Goal: Task Accomplishment & Management: Complete application form

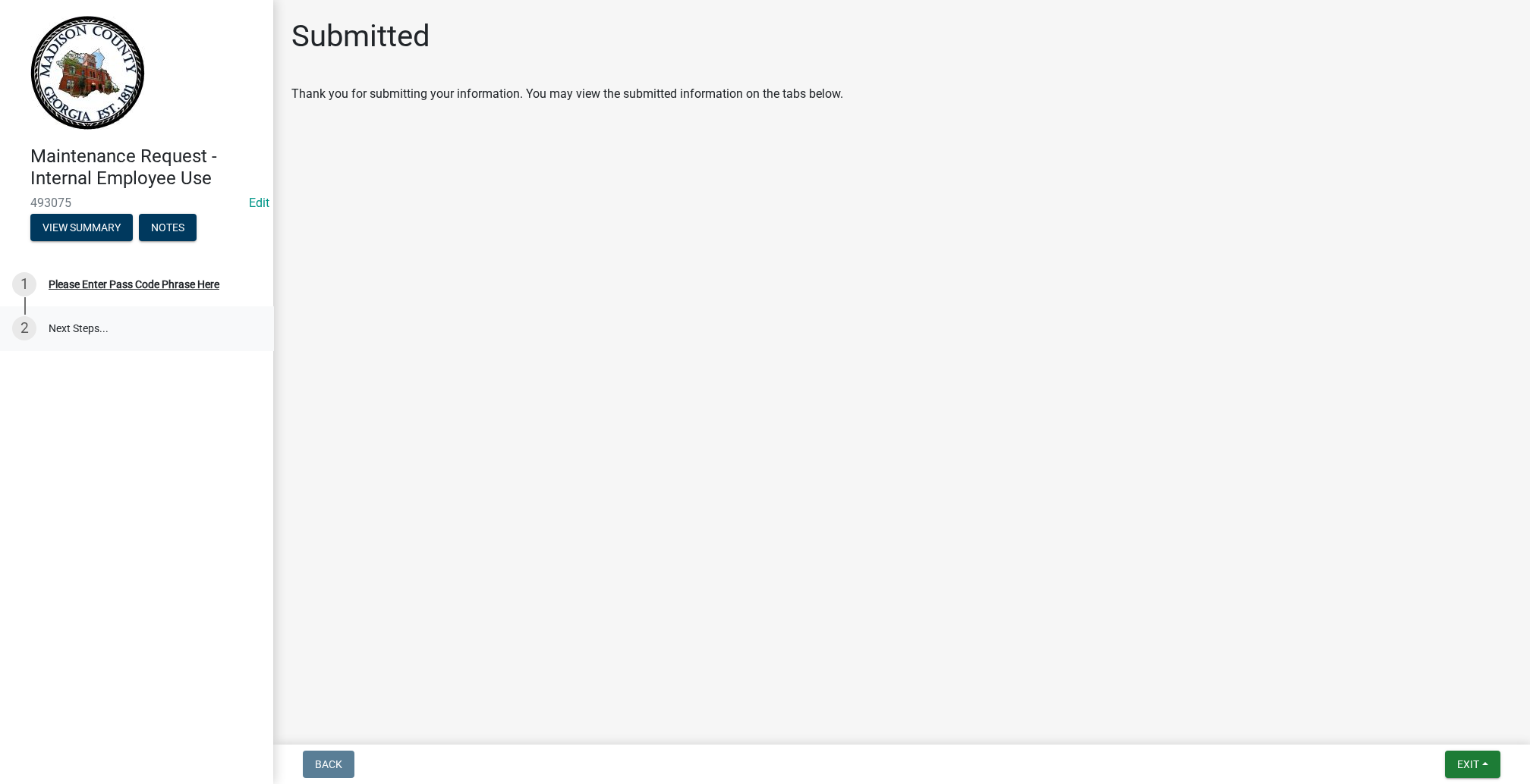
click at [133, 351] on link "2 Next Steps..." at bounding box center [136, 328] width 273 height 44
click at [116, 290] on div "Please Enter Pass Code Phrase Here" at bounding box center [133, 284] width 170 height 11
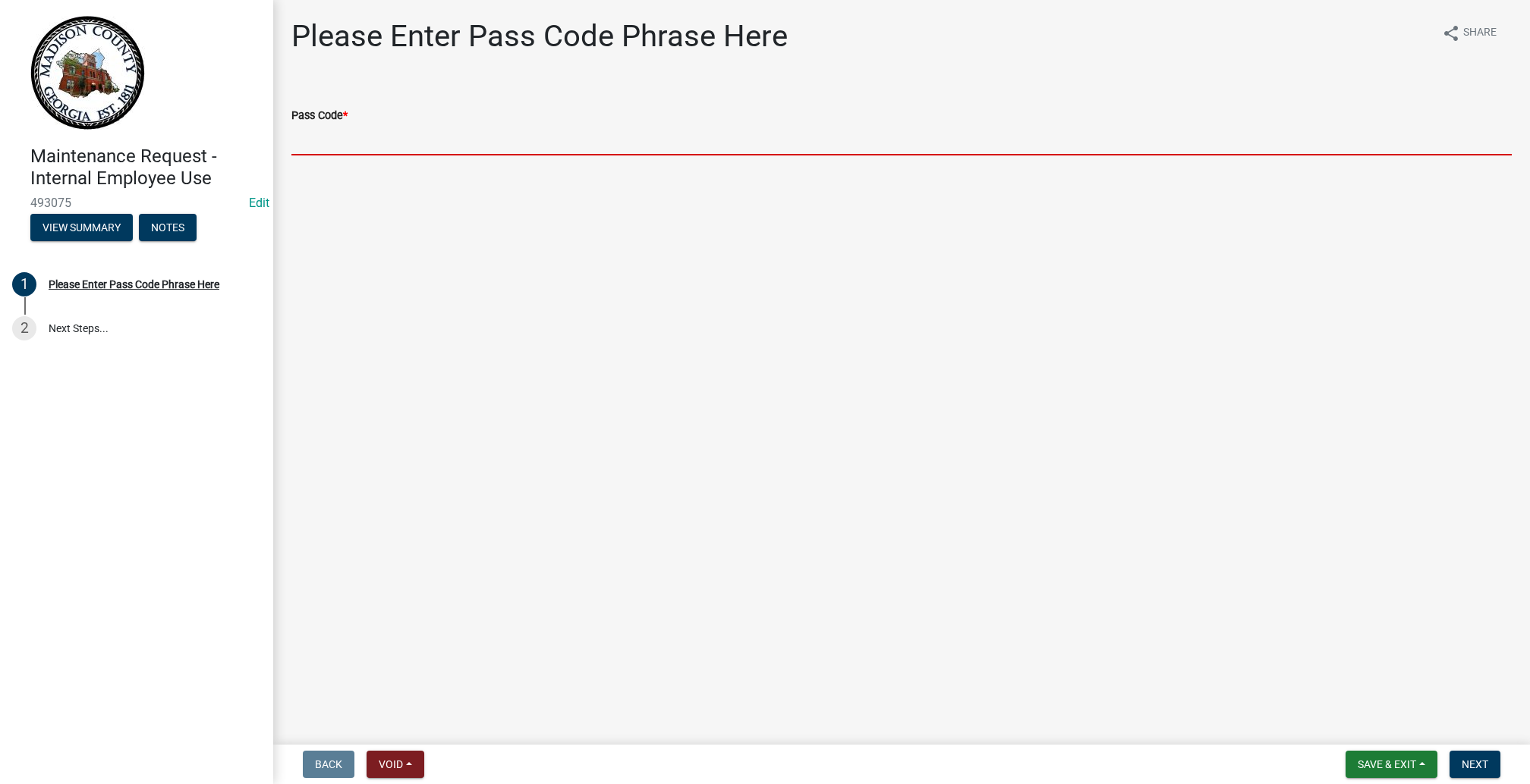
click at [416, 155] on input "Pass Code *" at bounding box center [901, 139] width 1220 height 31
type input "BGMR2025"
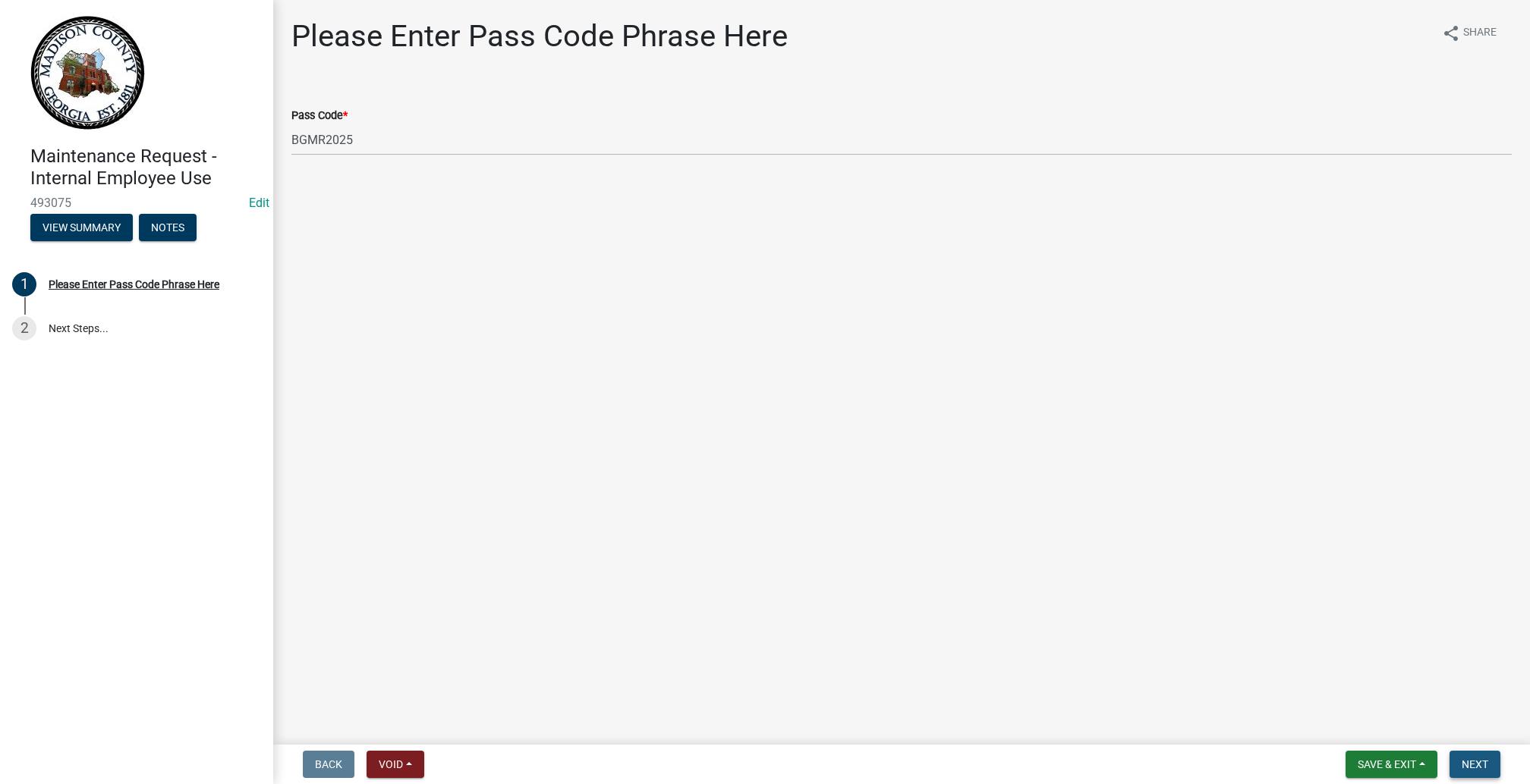
click at [1450, 750] on button "Next" at bounding box center [1475, 764] width 51 height 27
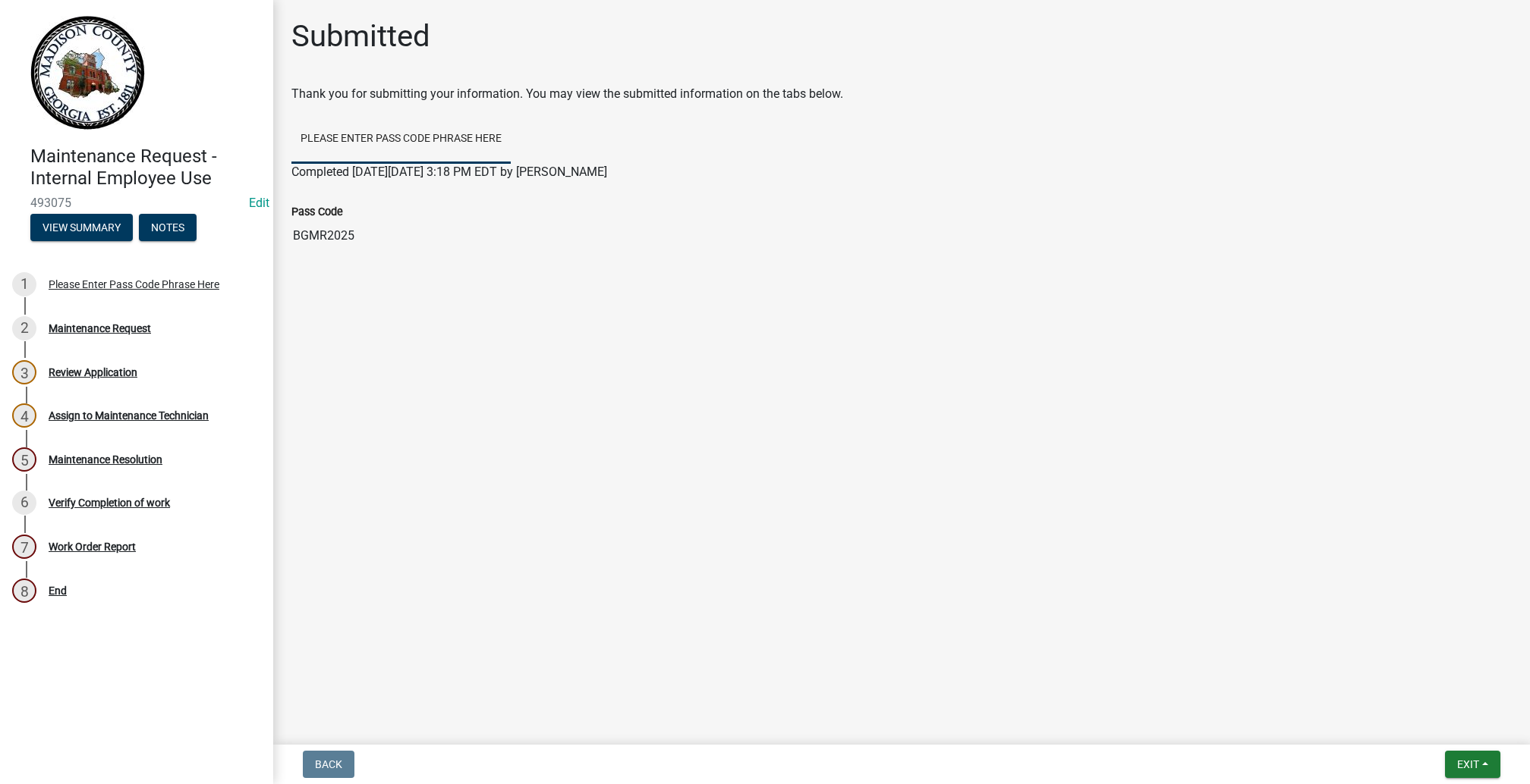
drag, startPoint x: 401, startPoint y: 355, endPoint x: 291, endPoint y: 352, distance: 110.0
click at [291, 263] on div "Pass Code BGMR2025" at bounding box center [901, 222] width 1243 height 82
click at [1457, 758] on span "Exit" at bounding box center [1467, 765] width 22 height 12
click at [365, 745] on nav "Back Exit Save Save & Exit" at bounding box center [901, 765] width 1257 height 40
click at [112, 241] on button "View Summary" at bounding box center [81, 227] width 102 height 27
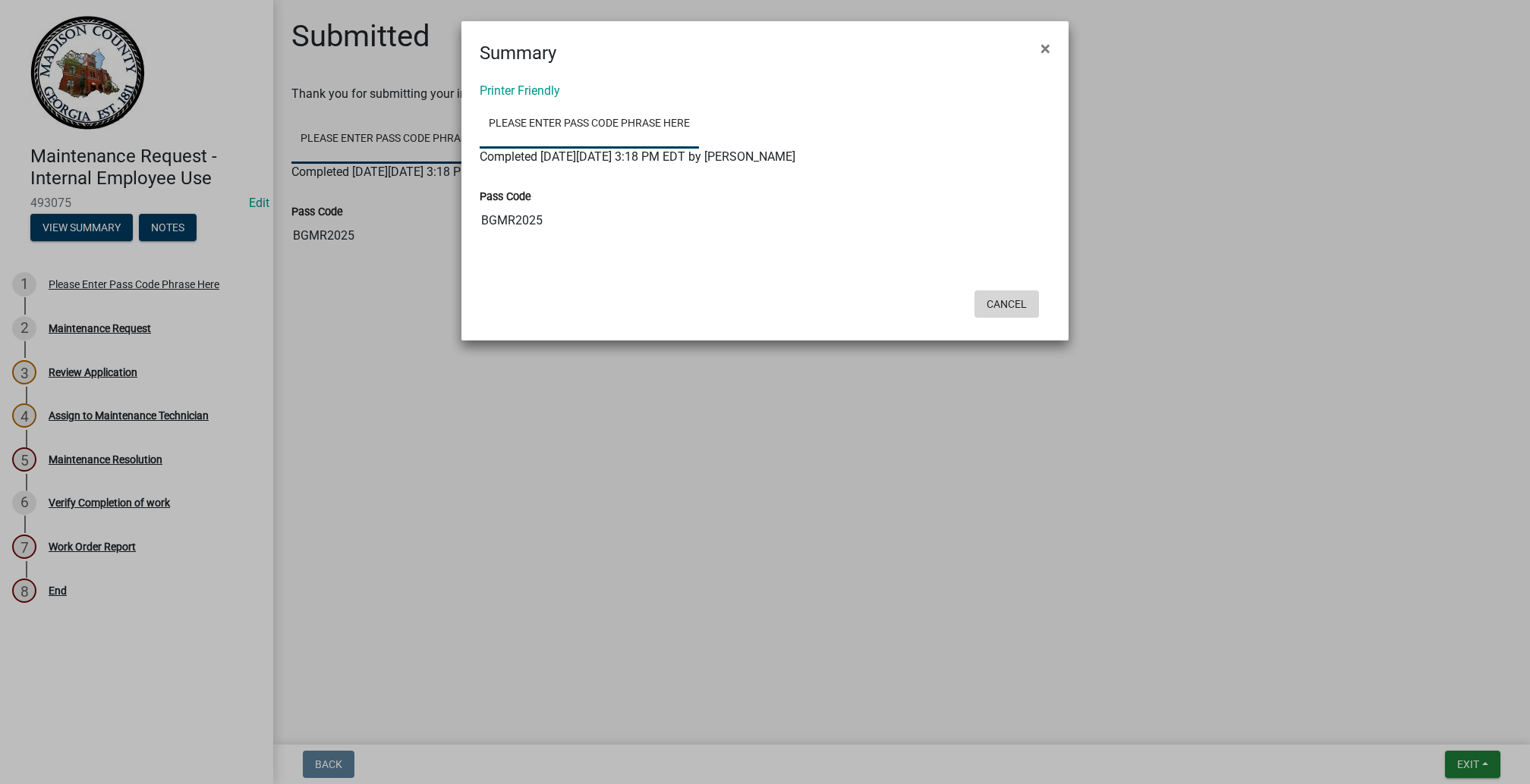
click at [990, 318] on button "Cancel" at bounding box center [1006, 304] width 64 height 27
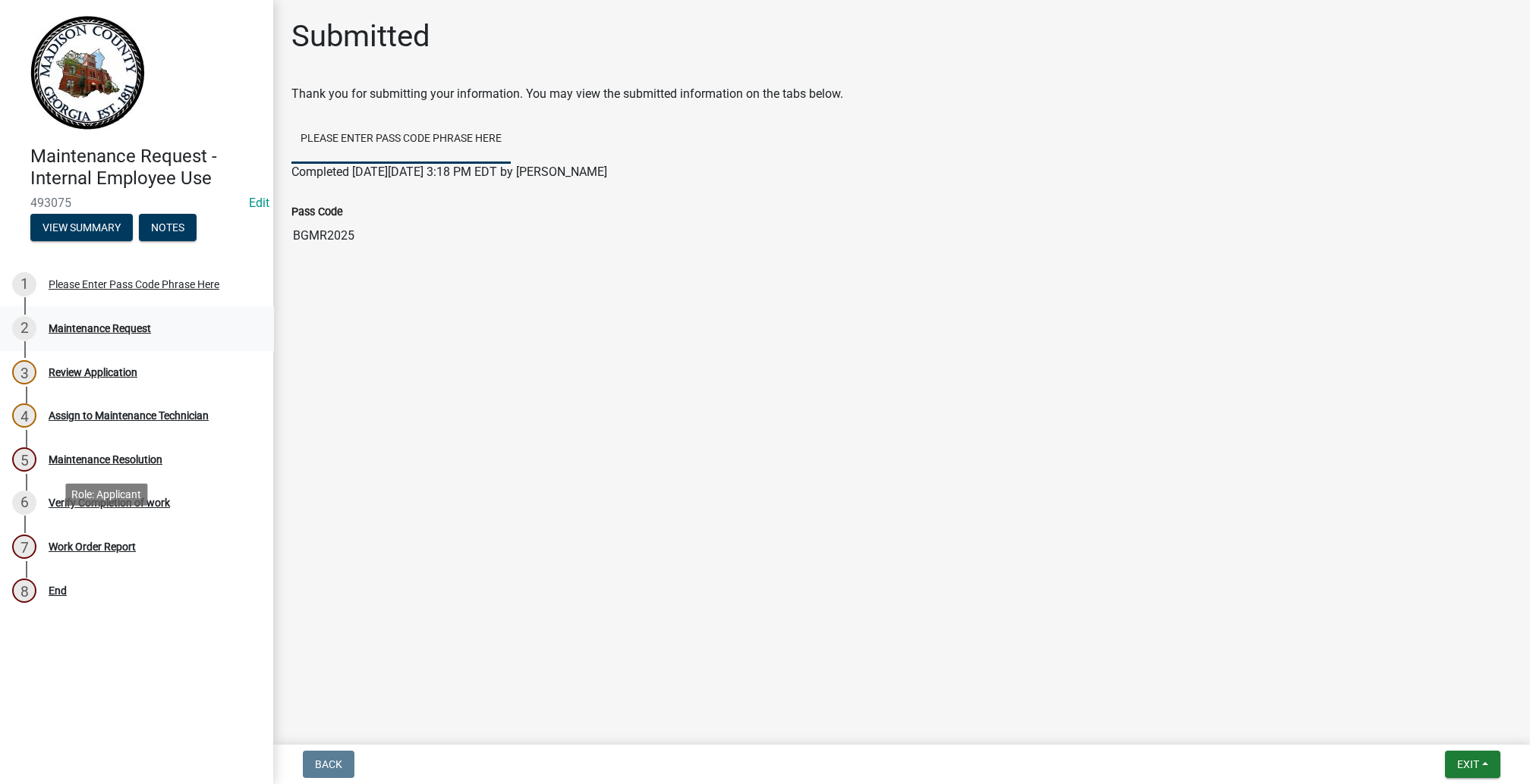
click at [120, 334] on div "Maintenance Request" at bounding box center [100, 328] width 102 height 11
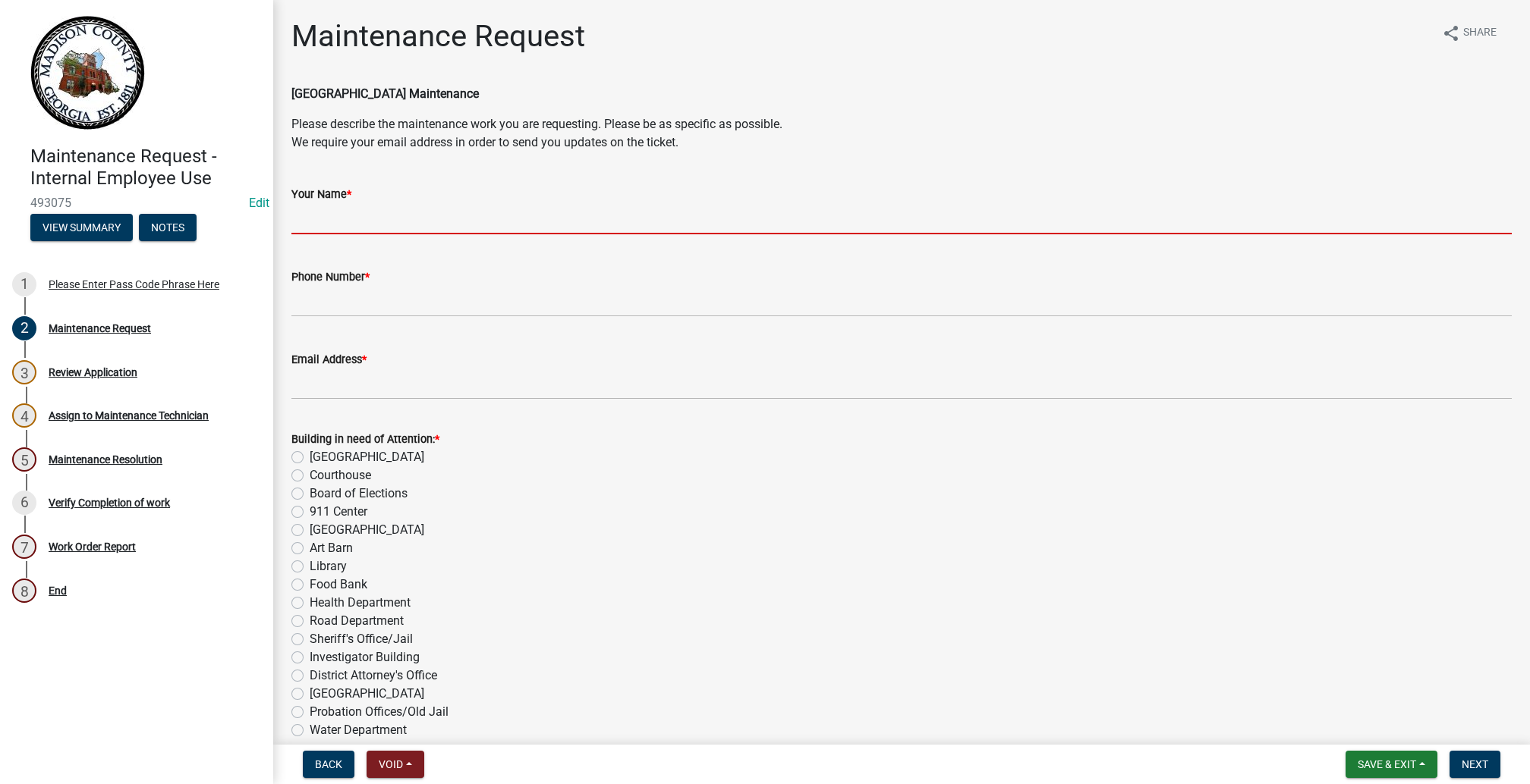
click at [356, 234] on input "Your Name *" at bounding box center [901, 218] width 1220 height 31
click at [354, 234] on input "Your Name *" at bounding box center [901, 218] width 1220 height 31
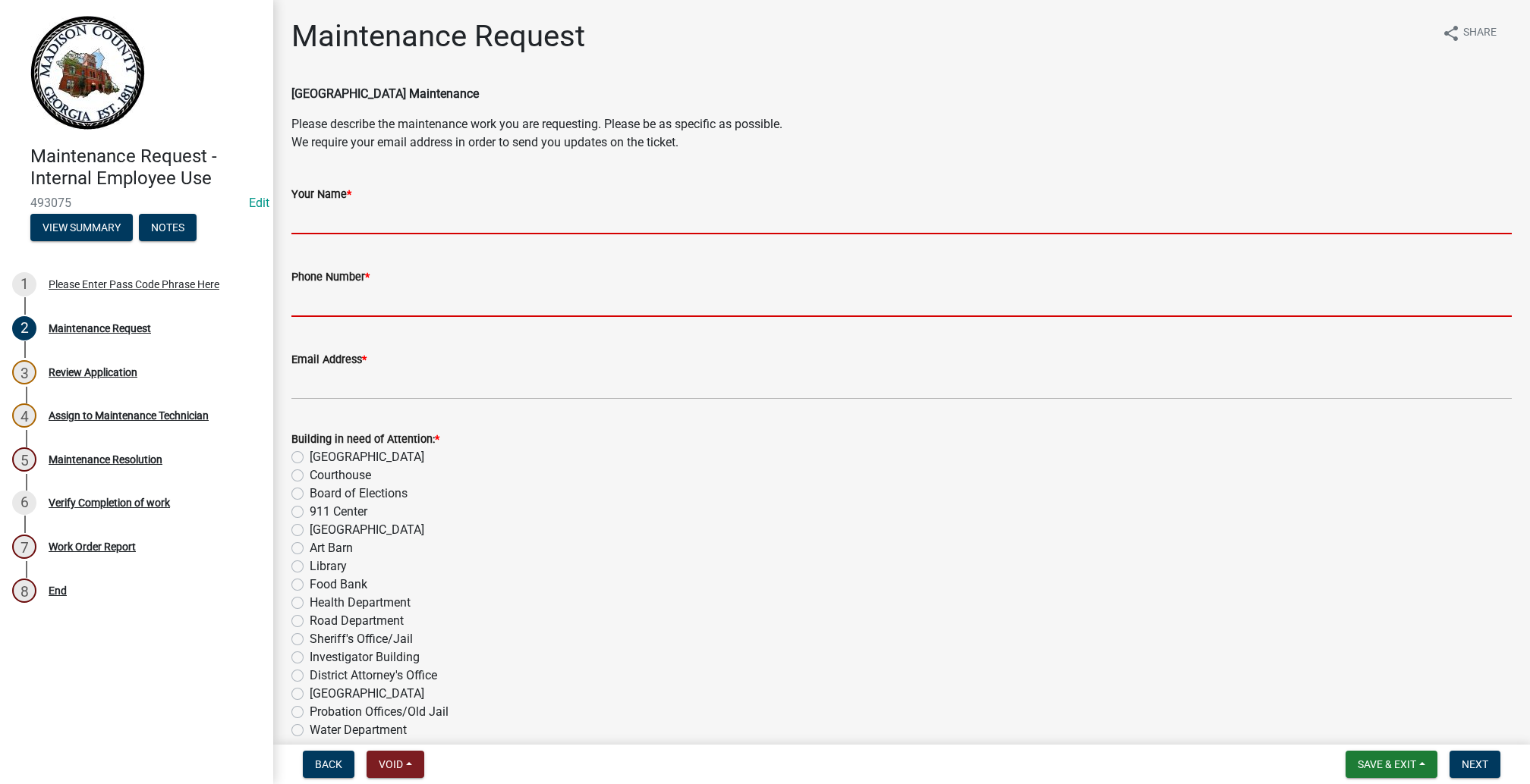
click at [347, 317] on form "Phone Number *" at bounding box center [901, 292] width 1220 height 49
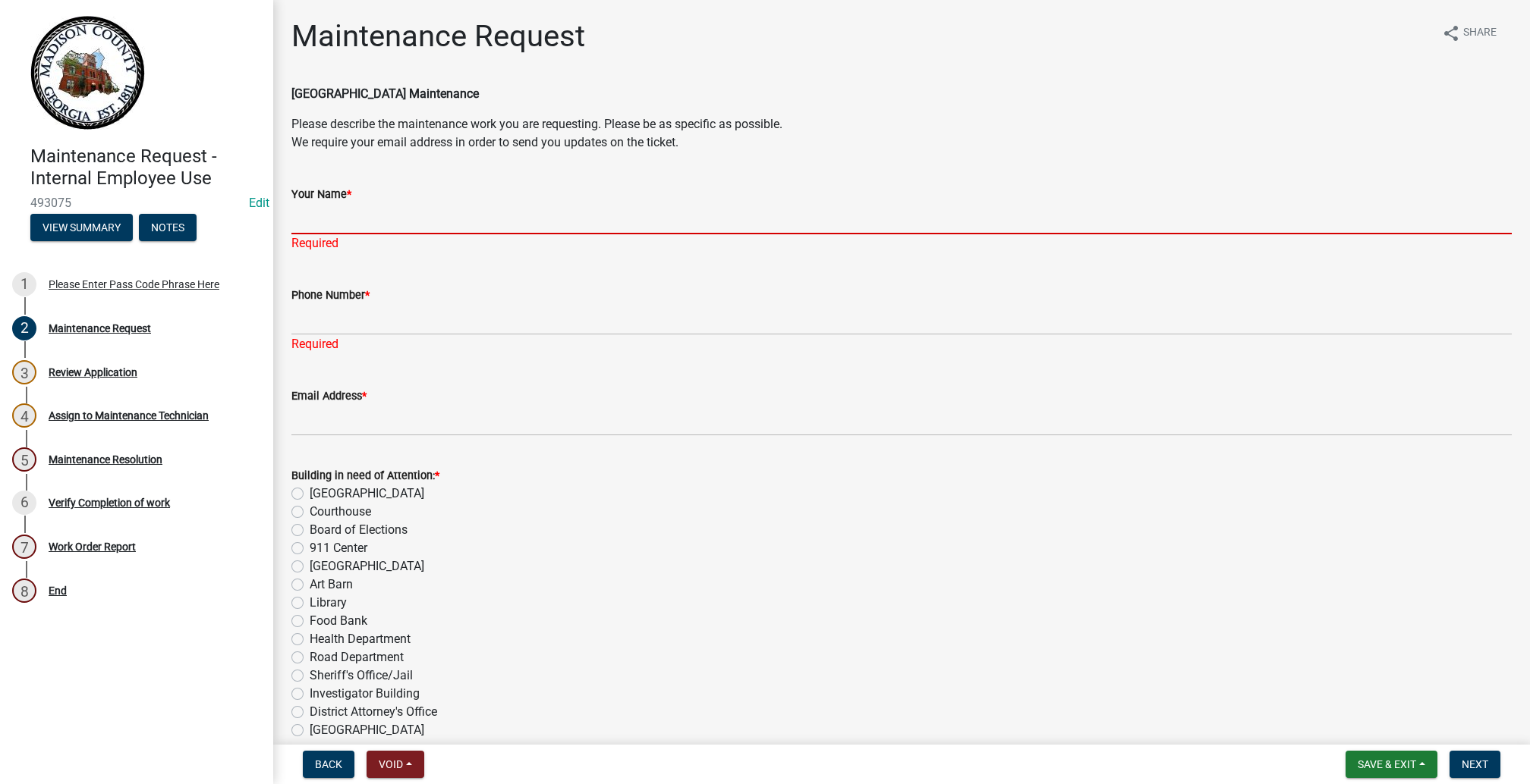
click at [363, 234] on input "Your Name *" at bounding box center [901, 218] width 1220 height 31
click at [345, 234] on input "Your Name *" at bounding box center [901, 218] width 1220 height 31
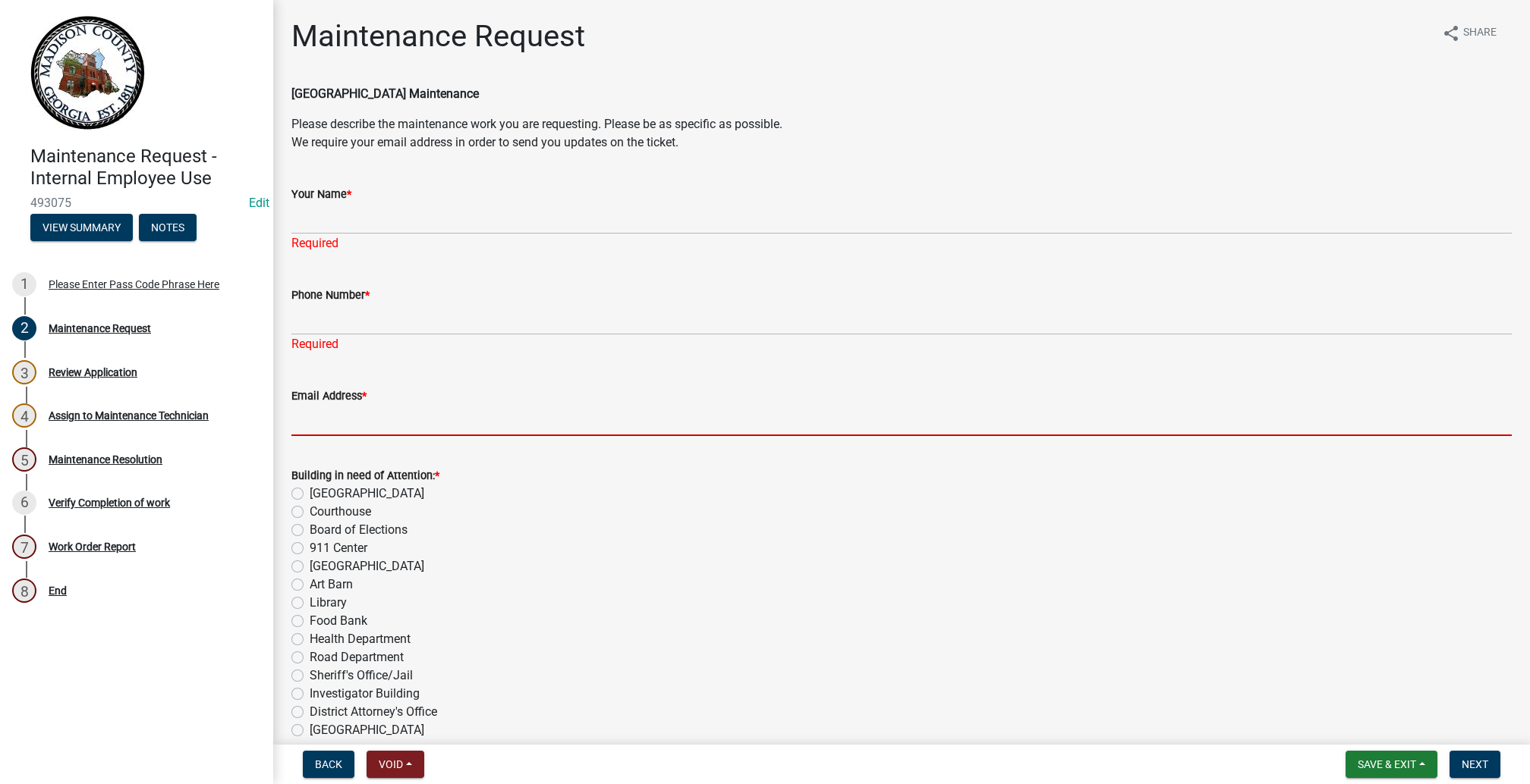
click at [326, 436] on input "Email Address *" at bounding box center [901, 420] width 1220 height 31
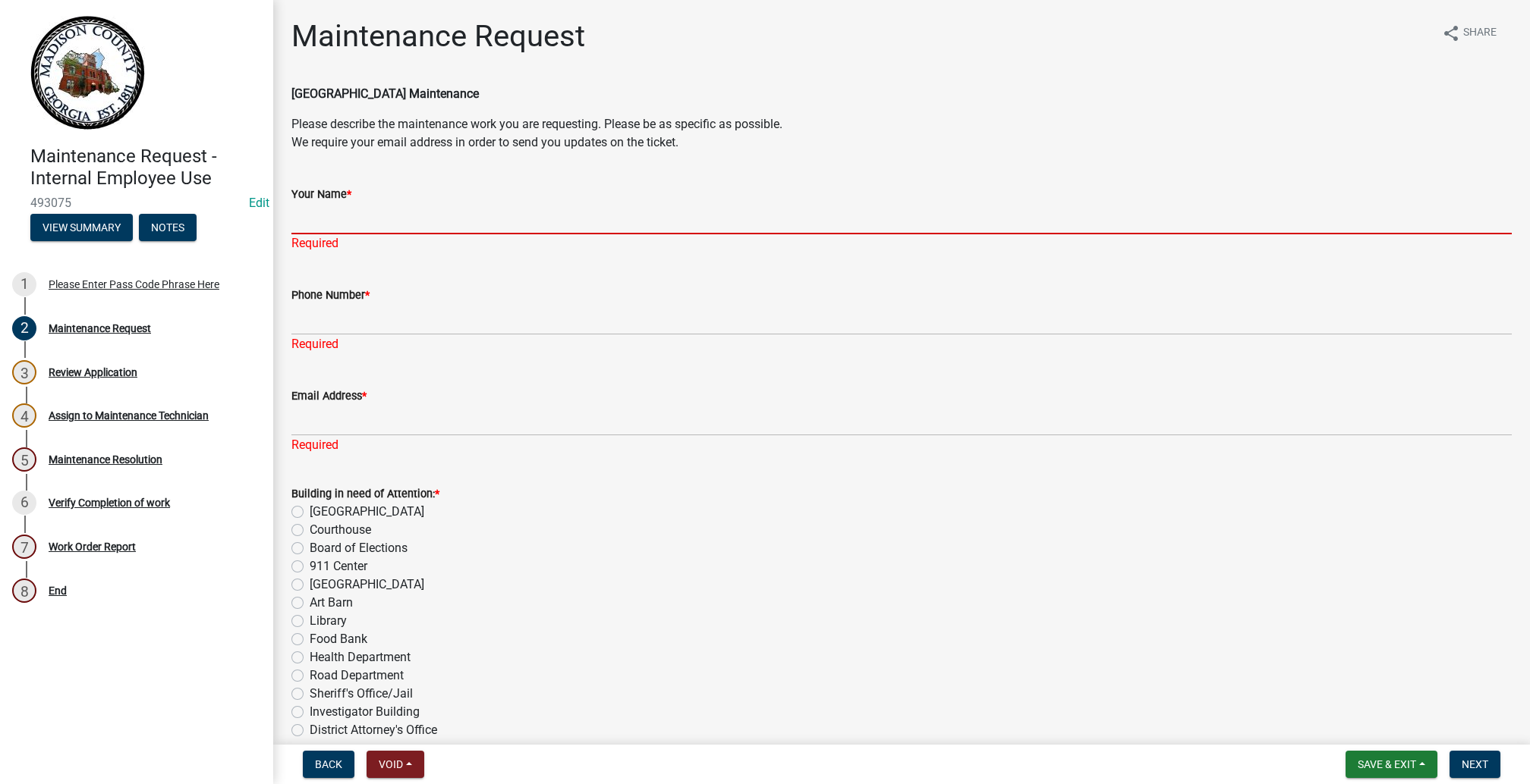
click at [327, 234] on input "Your Name *" at bounding box center [901, 218] width 1220 height 31
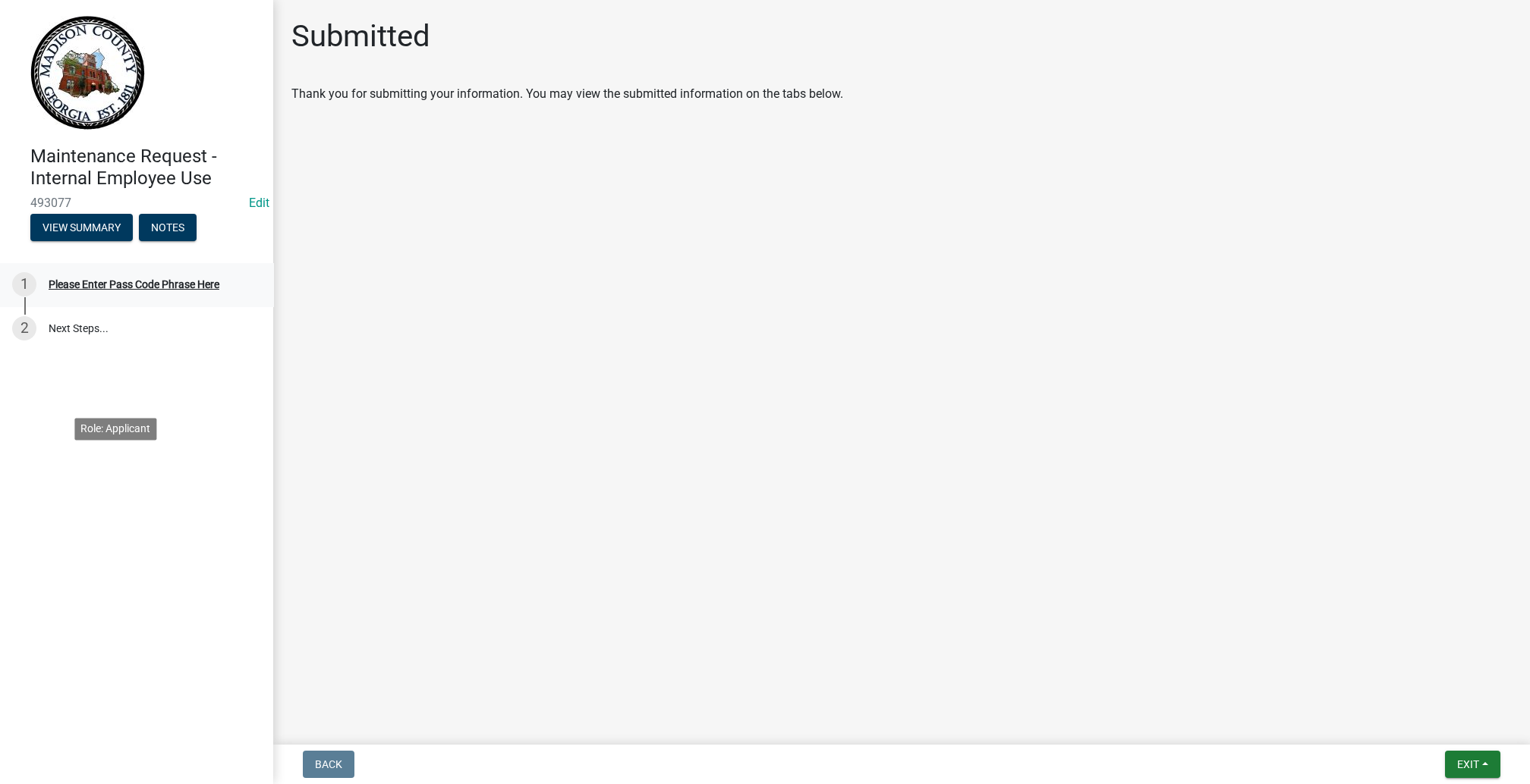
click at [162, 290] on div "Please Enter Pass Code Phrase Here" at bounding box center [133, 284] width 170 height 11
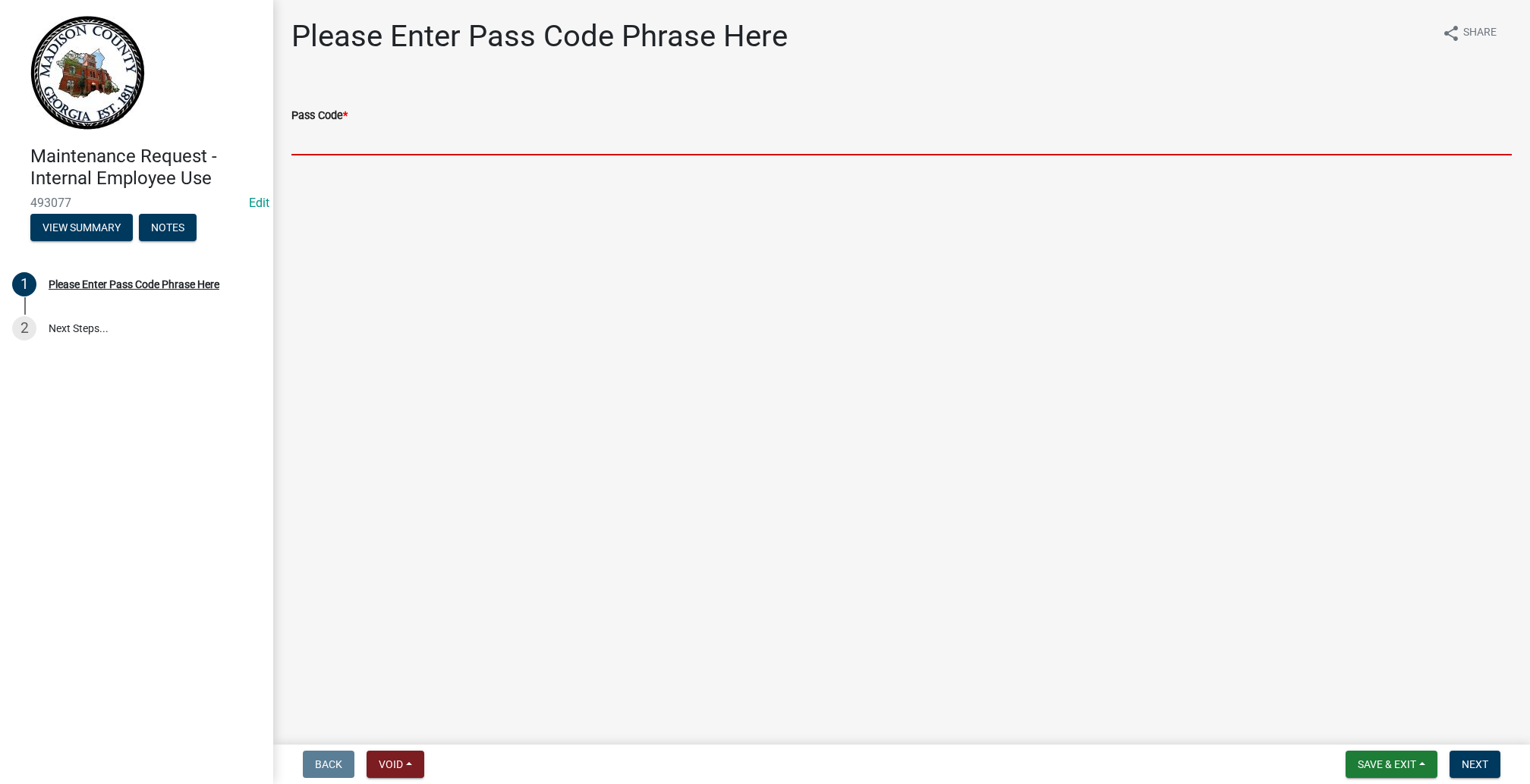
click at [415, 155] on input "Pass Code *" at bounding box center [901, 139] width 1220 height 31
type input "BGMR2025"
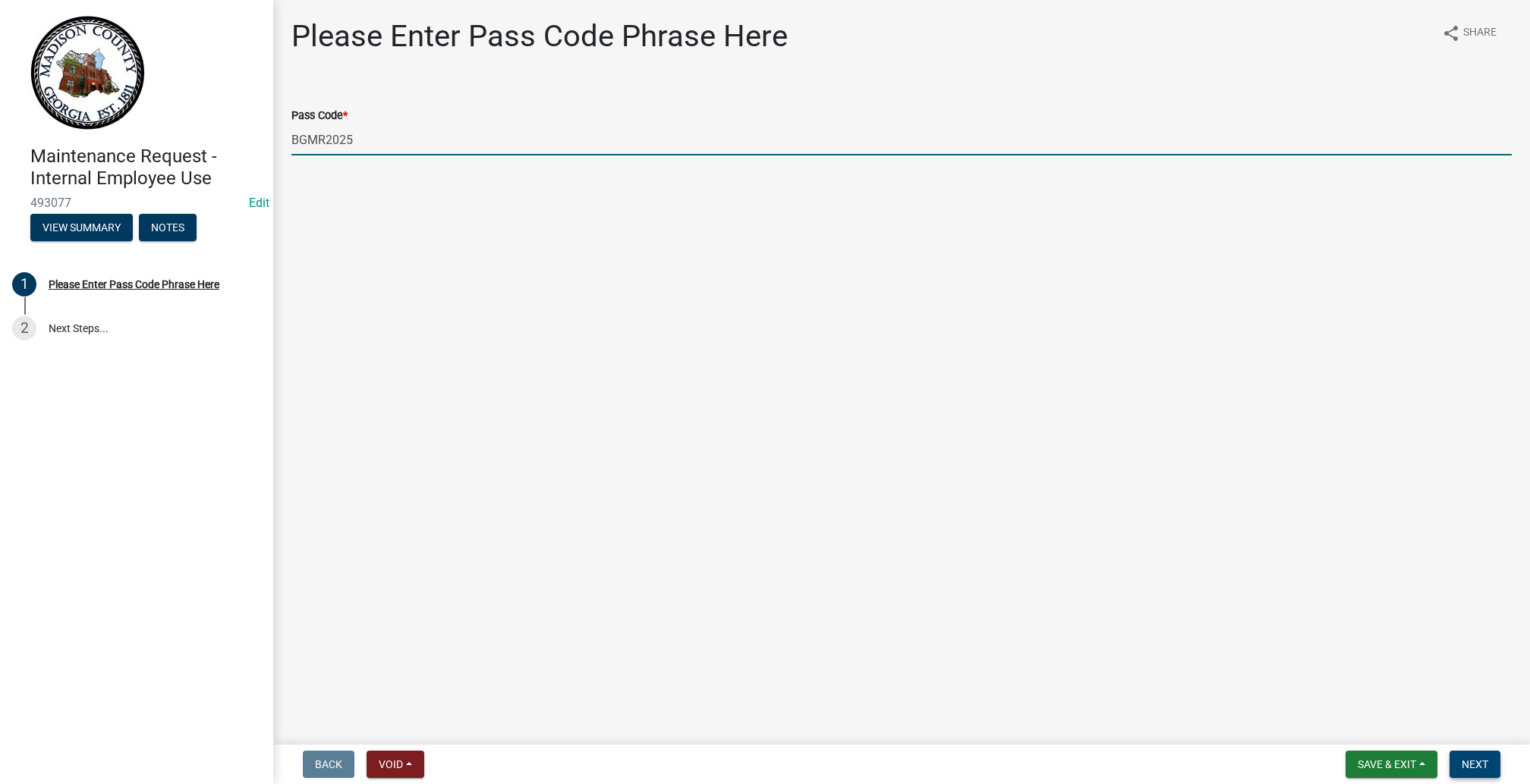
click at [1462, 758] on span "Next" at bounding box center [1475, 765] width 27 height 12
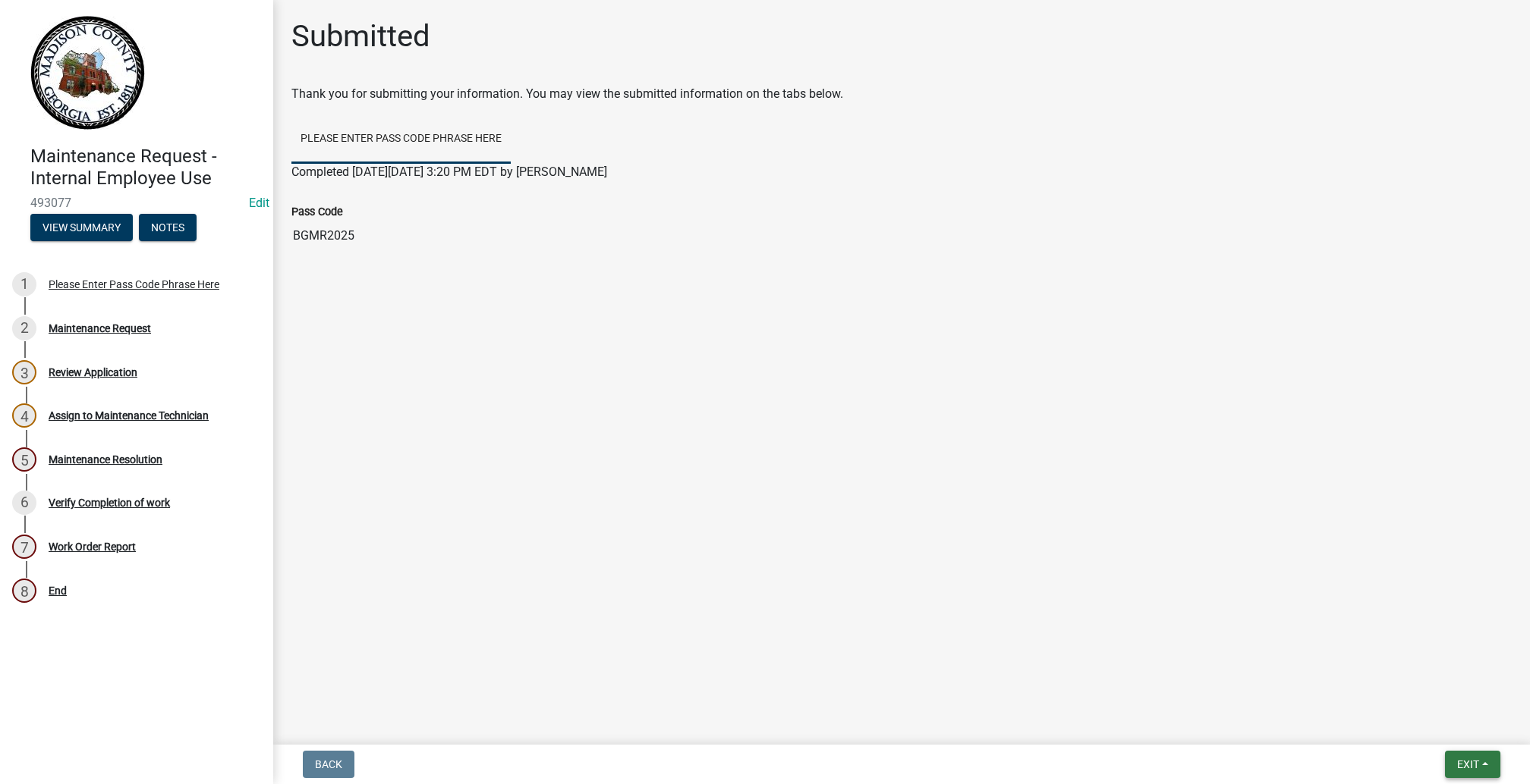
click at [1460, 756] on button "Exit" at bounding box center [1473, 764] width 56 height 27
drag, startPoint x: 648, startPoint y: 518, endPoint x: 614, endPoint y: 531, distance: 36.4
click at [648, 517] on main "Submitted Thank you for submitting your information. You may view the submitted…" at bounding box center [901, 369] width 1257 height 739
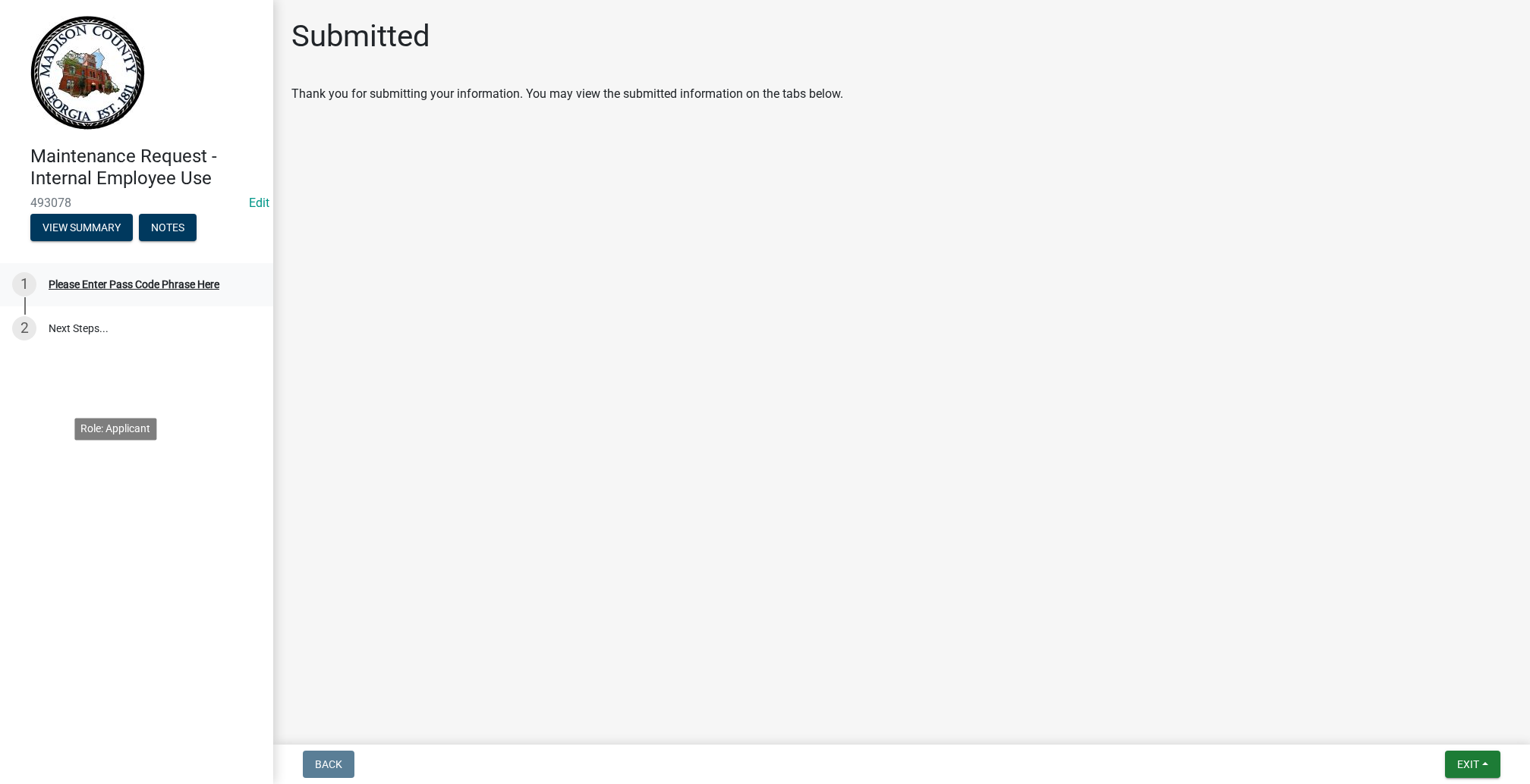
click at [89, 290] on div "Please Enter Pass Code Phrase Here" at bounding box center [133, 284] width 170 height 11
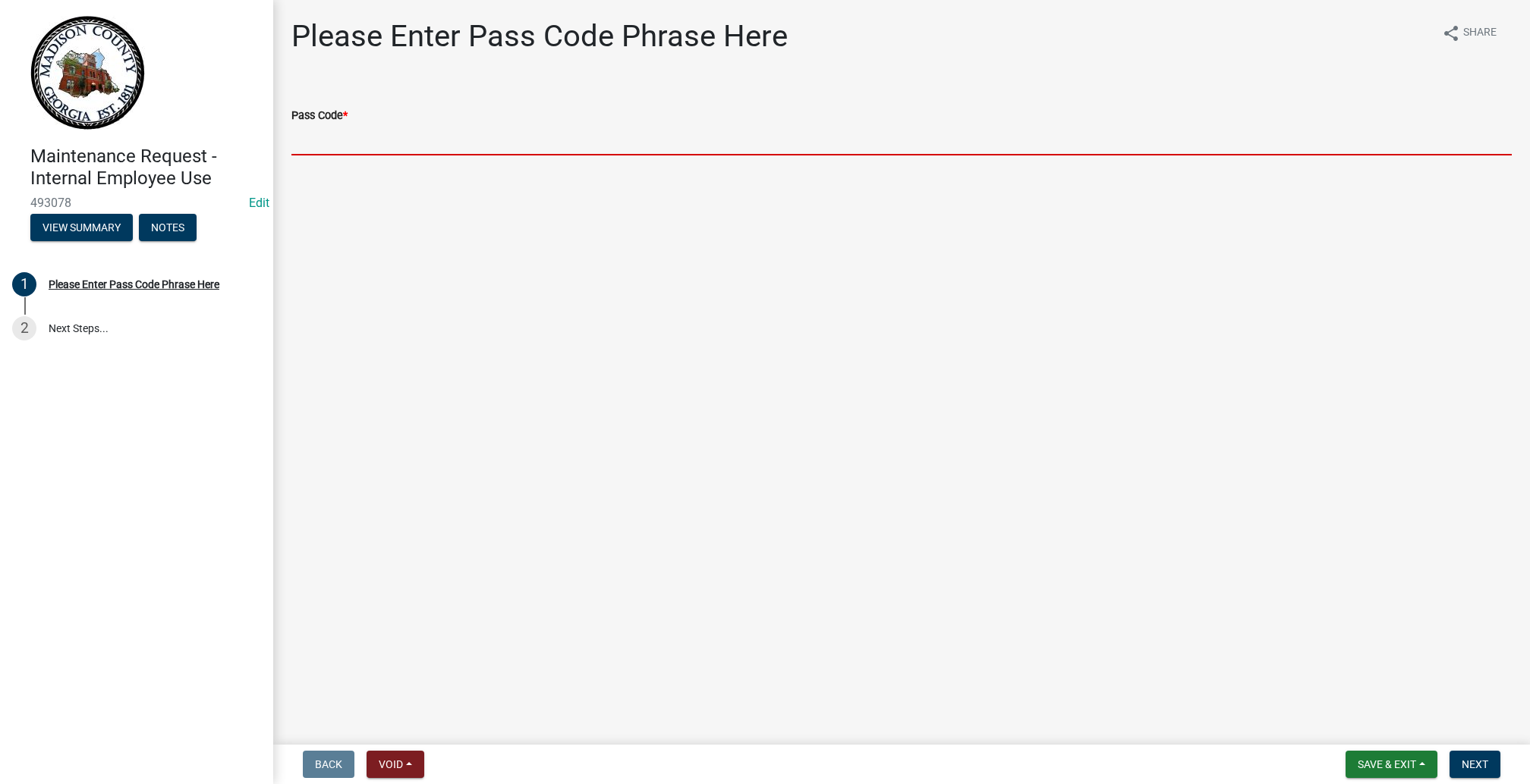
click at [415, 155] on input "Pass Code *" at bounding box center [901, 139] width 1220 height 31
type input "BGMR2025"
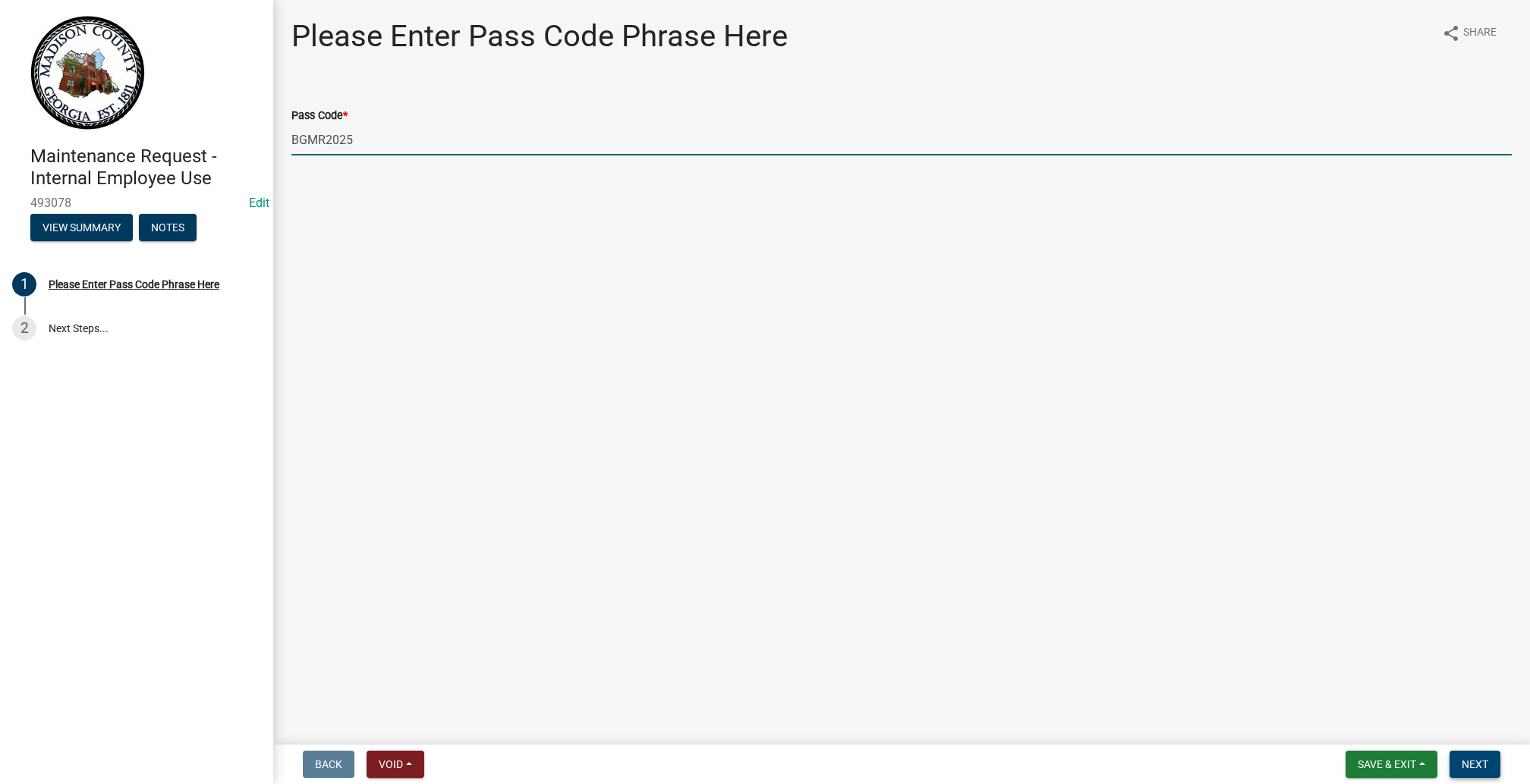
click at [1462, 758] on span "Next" at bounding box center [1475, 765] width 27 height 12
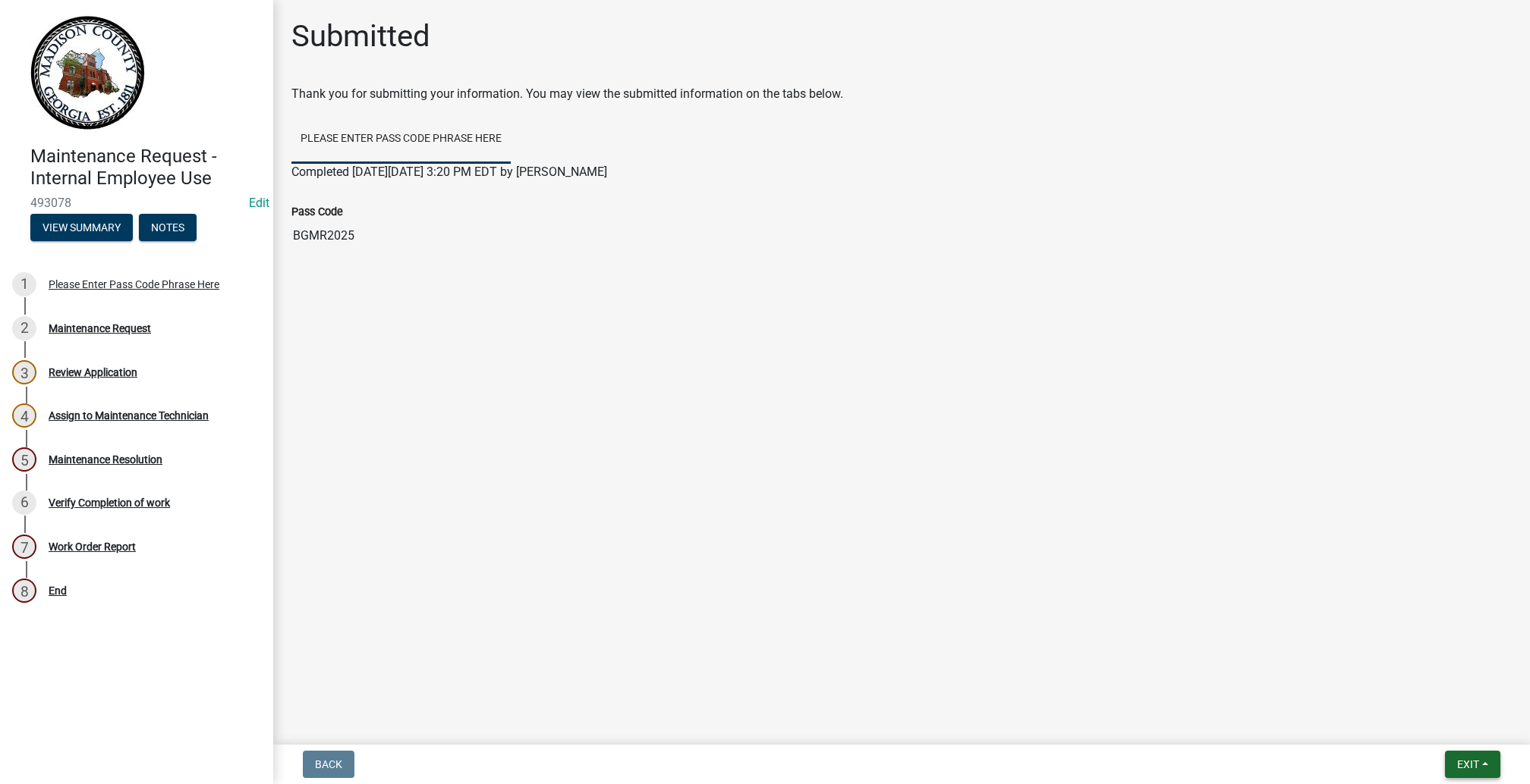
click at [1457, 758] on span "Exit" at bounding box center [1467, 765] width 22 height 12
click at [1390, 697] on button "Save & Exit" at bounding box center [1439, 711] width 121 height 36
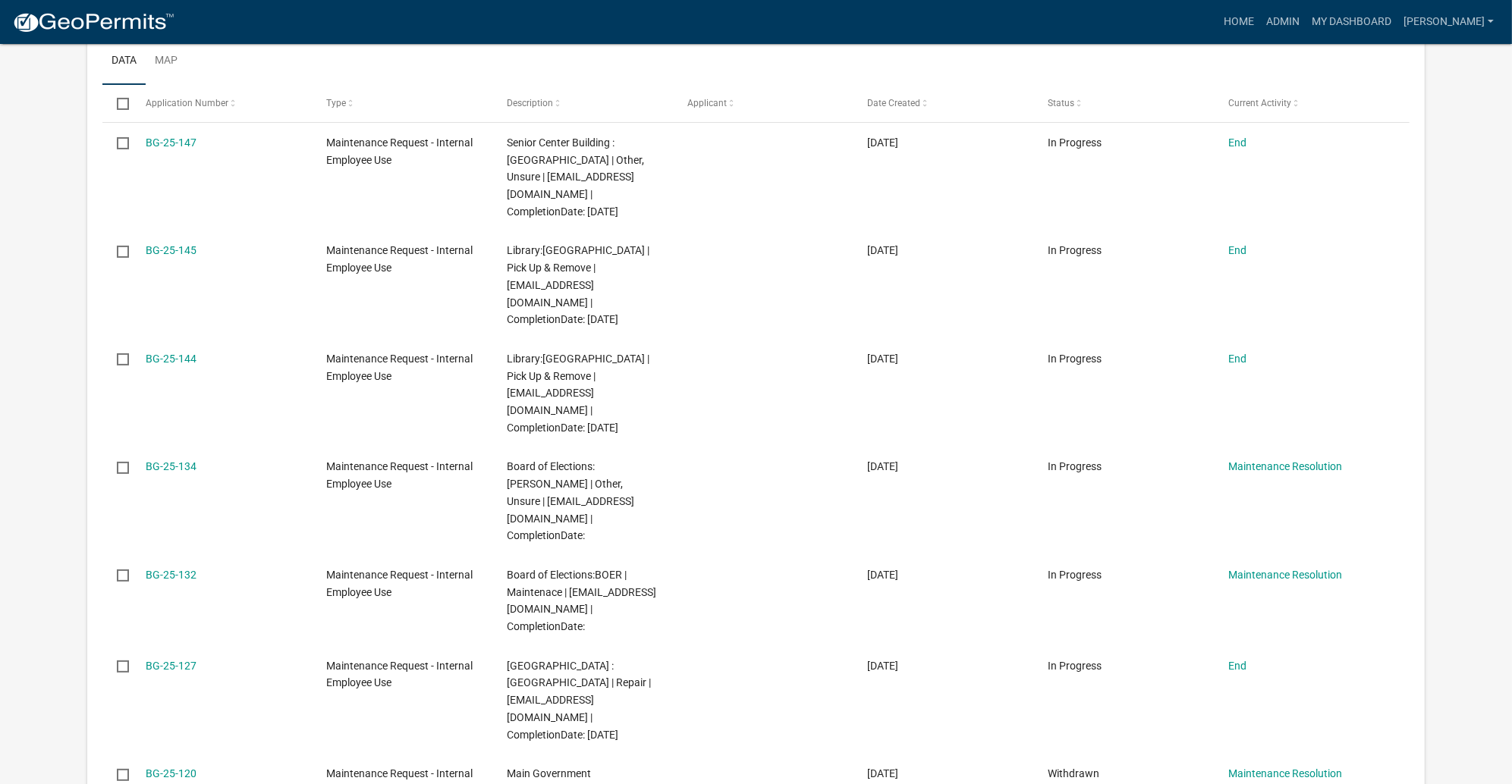
scroll to position [455, 0]
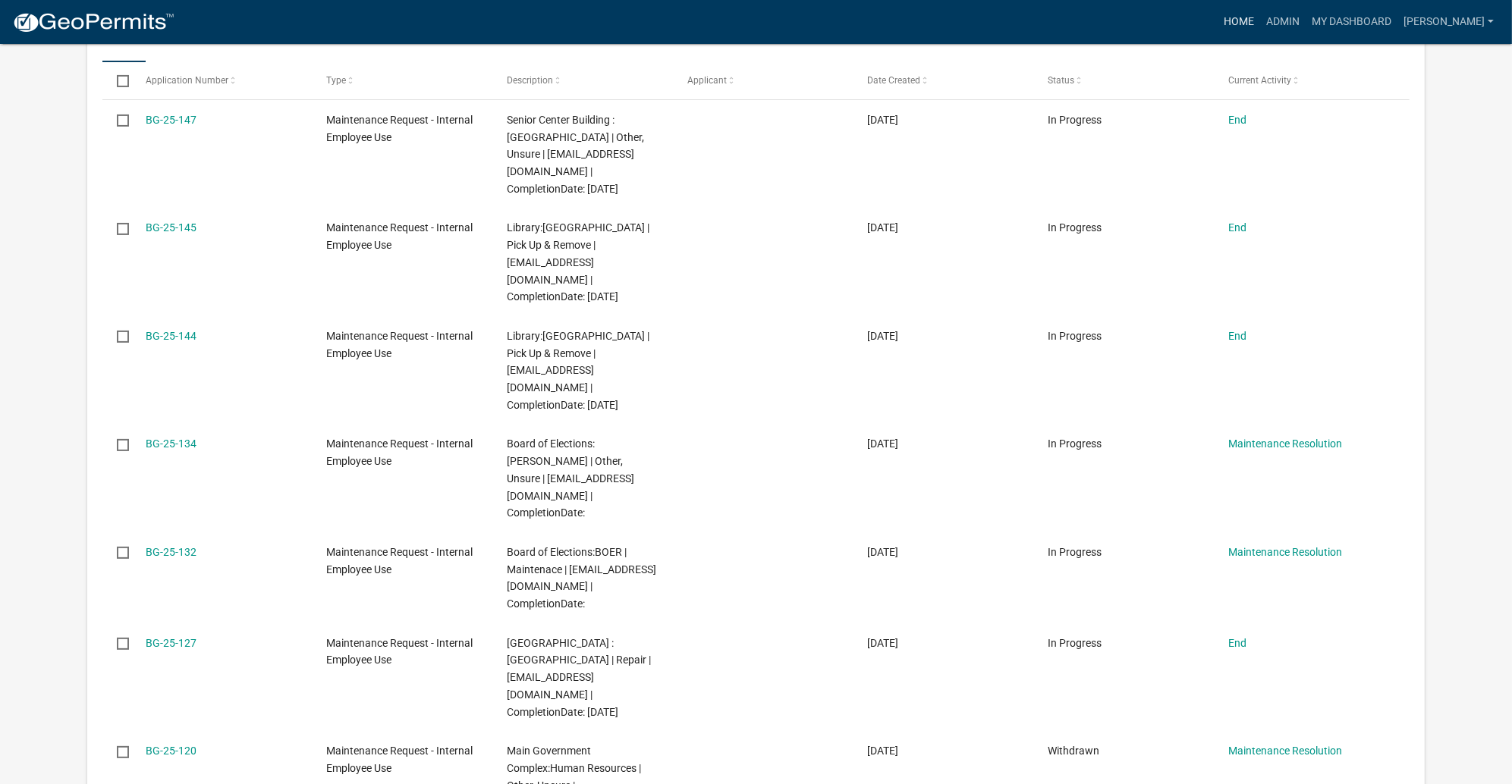
click at [1218, 36] on link "Home" at bounding box center [1239, 22] width 42 height 29
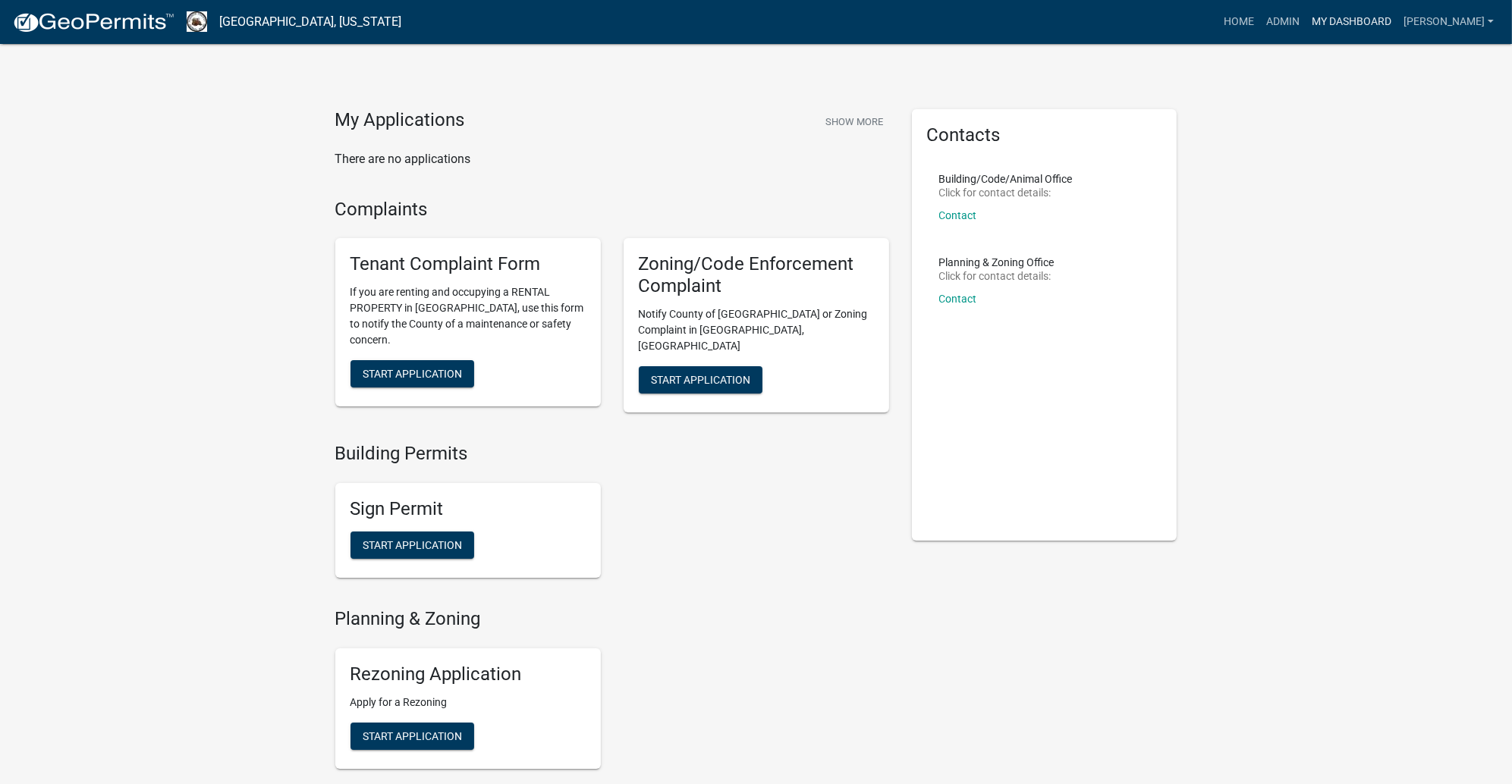
click at [1369, 36] on link "My Dashboard" at bounding box center [1351, 22] width 92 height 29
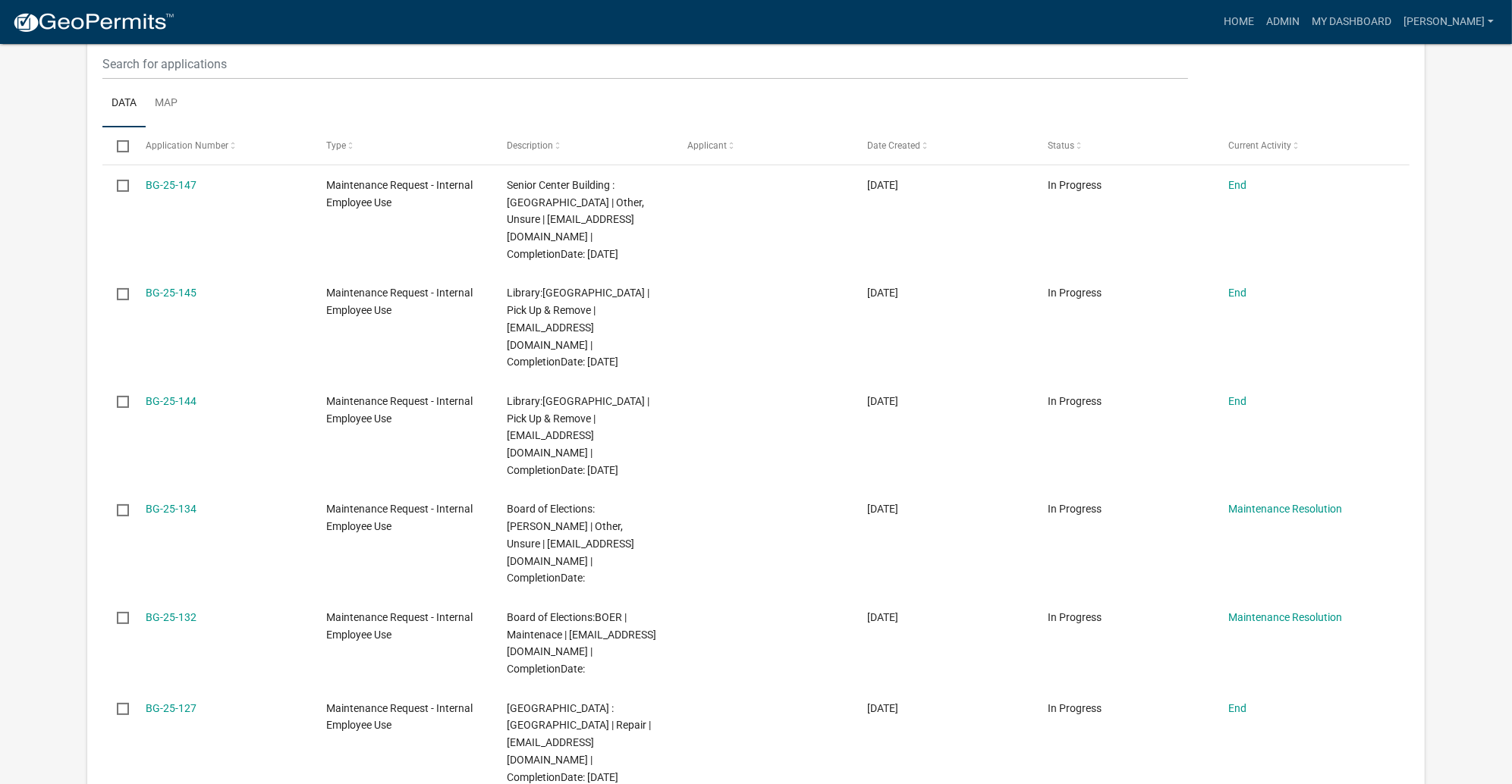
scroll to position [497, 0]
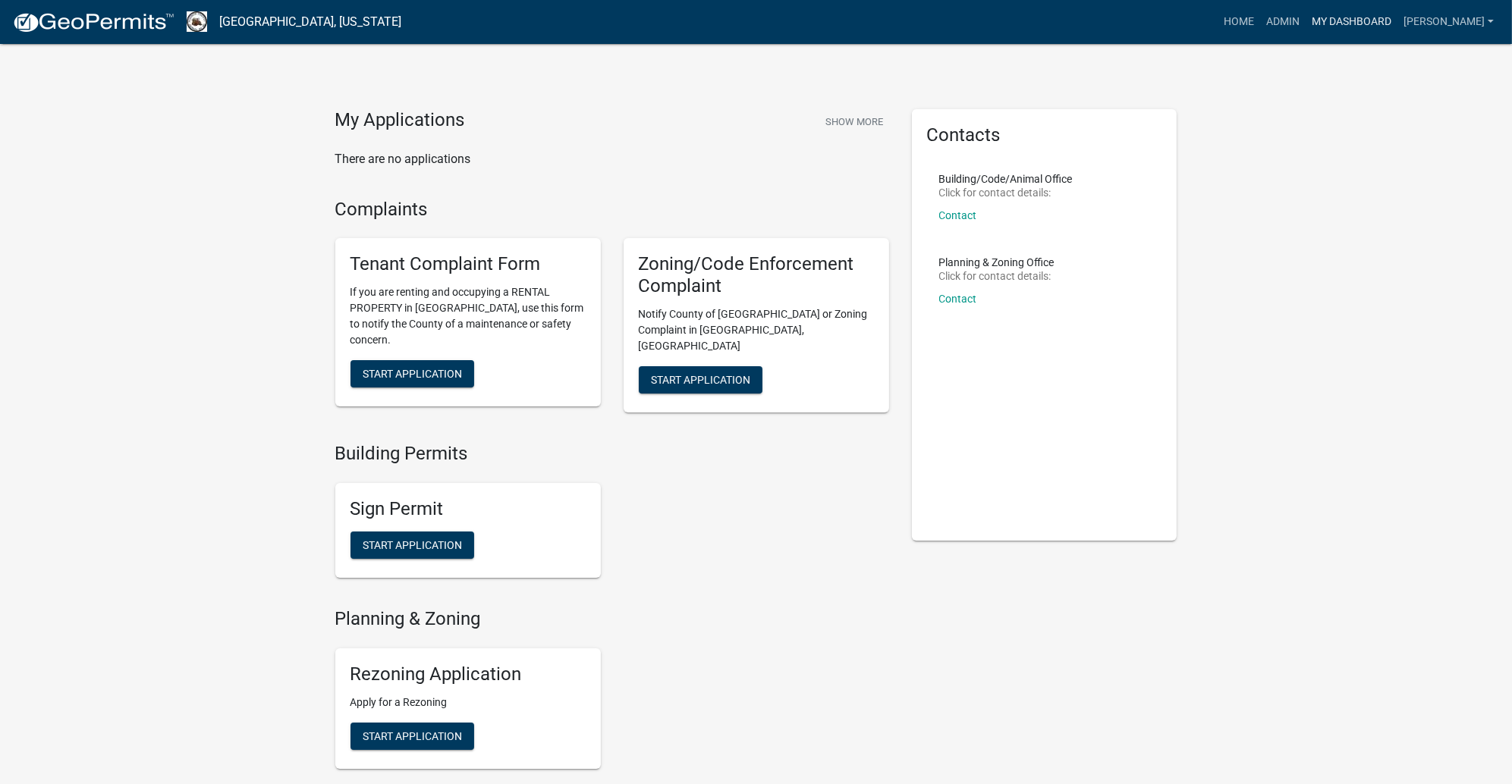
click at [1335, 32] on link "My Dashboard" at bounding box center [1351, 22] width 92 height 29
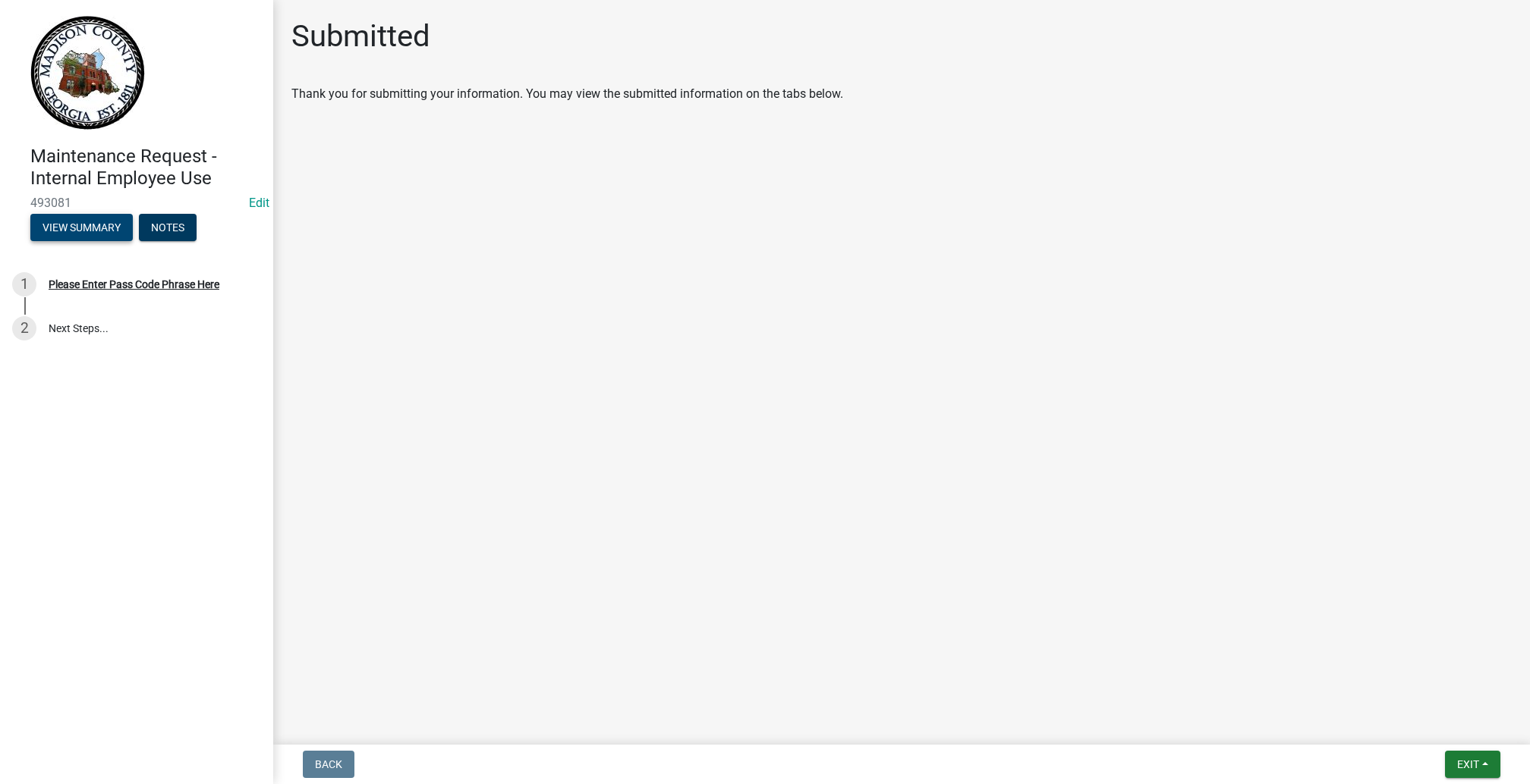
click at [128, 241] on button "View Summary" at bounding box center [81, 227] width 102 height 27
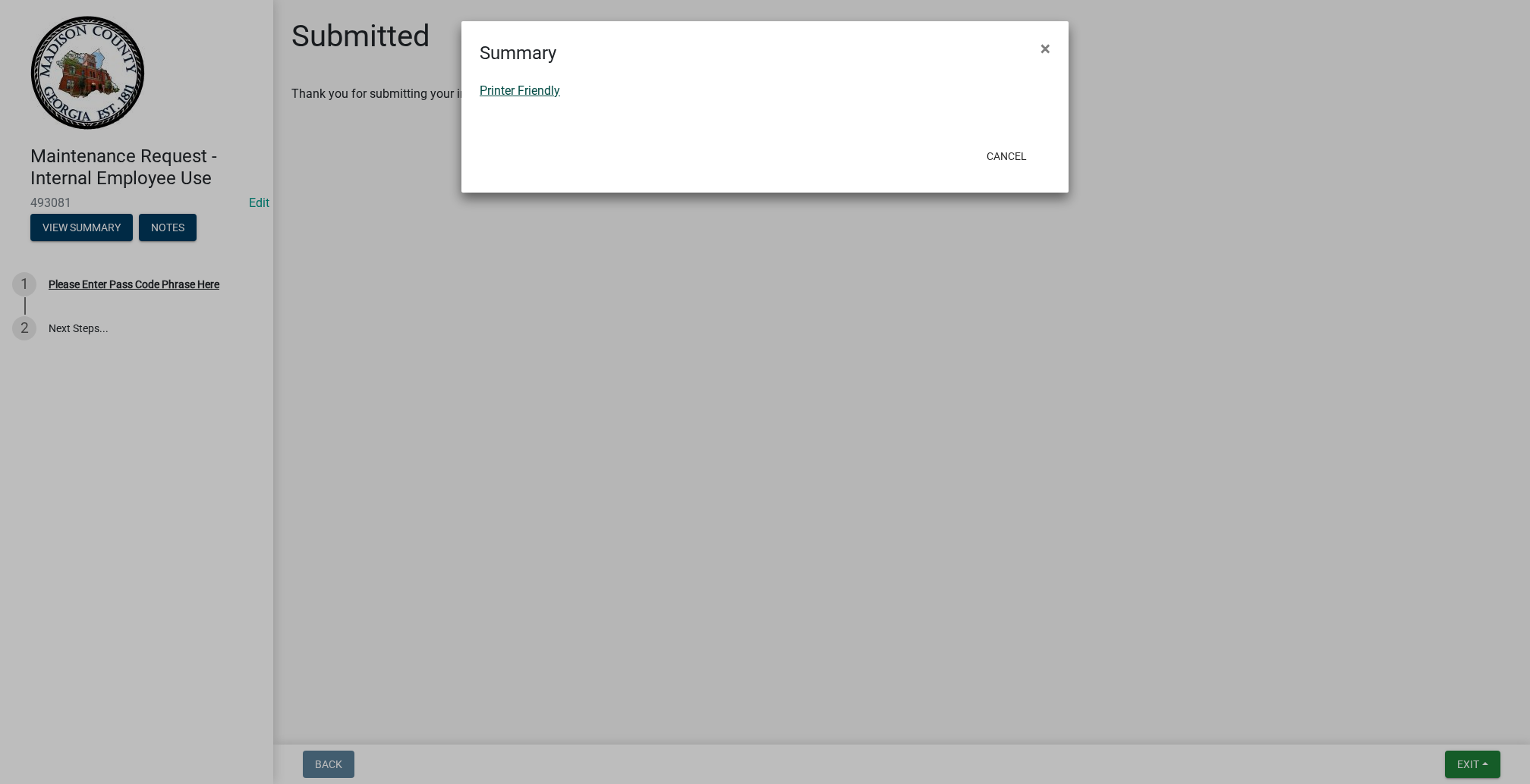
click at [509, 98] on link "Printer Friendly" at bounding box center [519, 90] width 80 height 14
click at [974, 170] on button "Cancel" at bounding box center [1006, 156] width 64 height 27
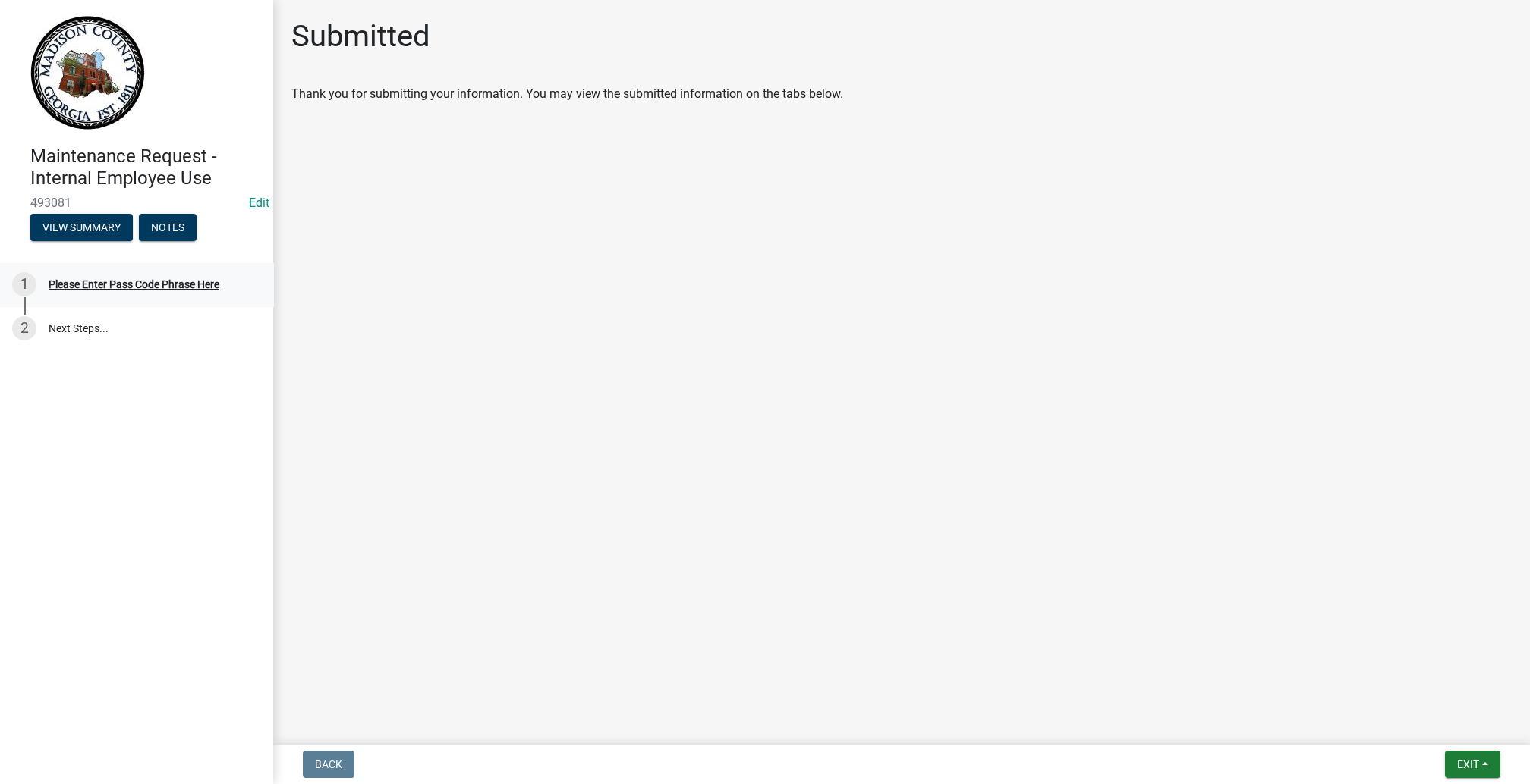
click at [155, 290] on div "Please Enter Pass Code Phrase Here" at bounding box center [133, 284] width 170 height 11
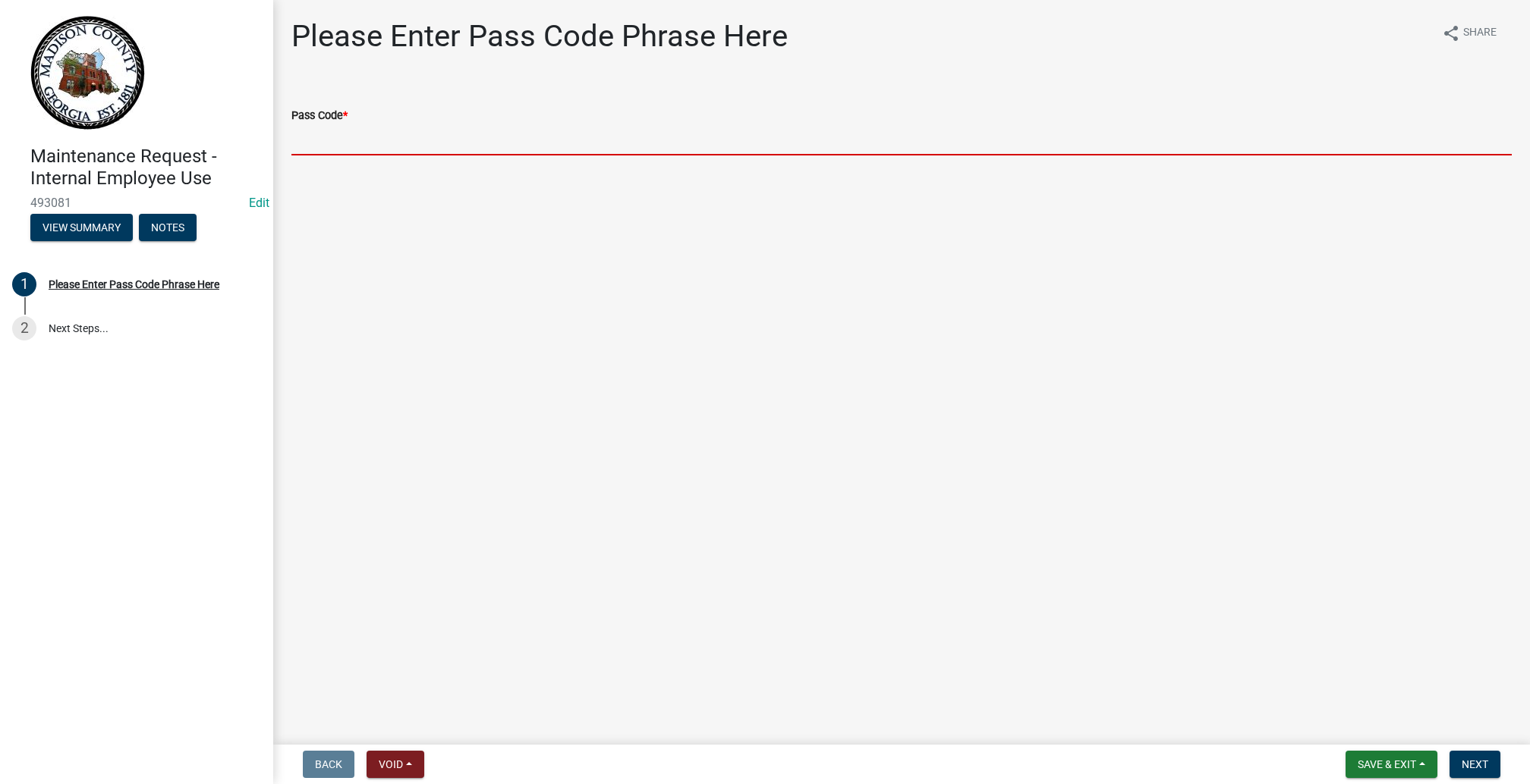
click at [420, 155] on input "Pass Code *" at bounding box center [901, 139] width 1220 height 31
type input "BGMR2025"
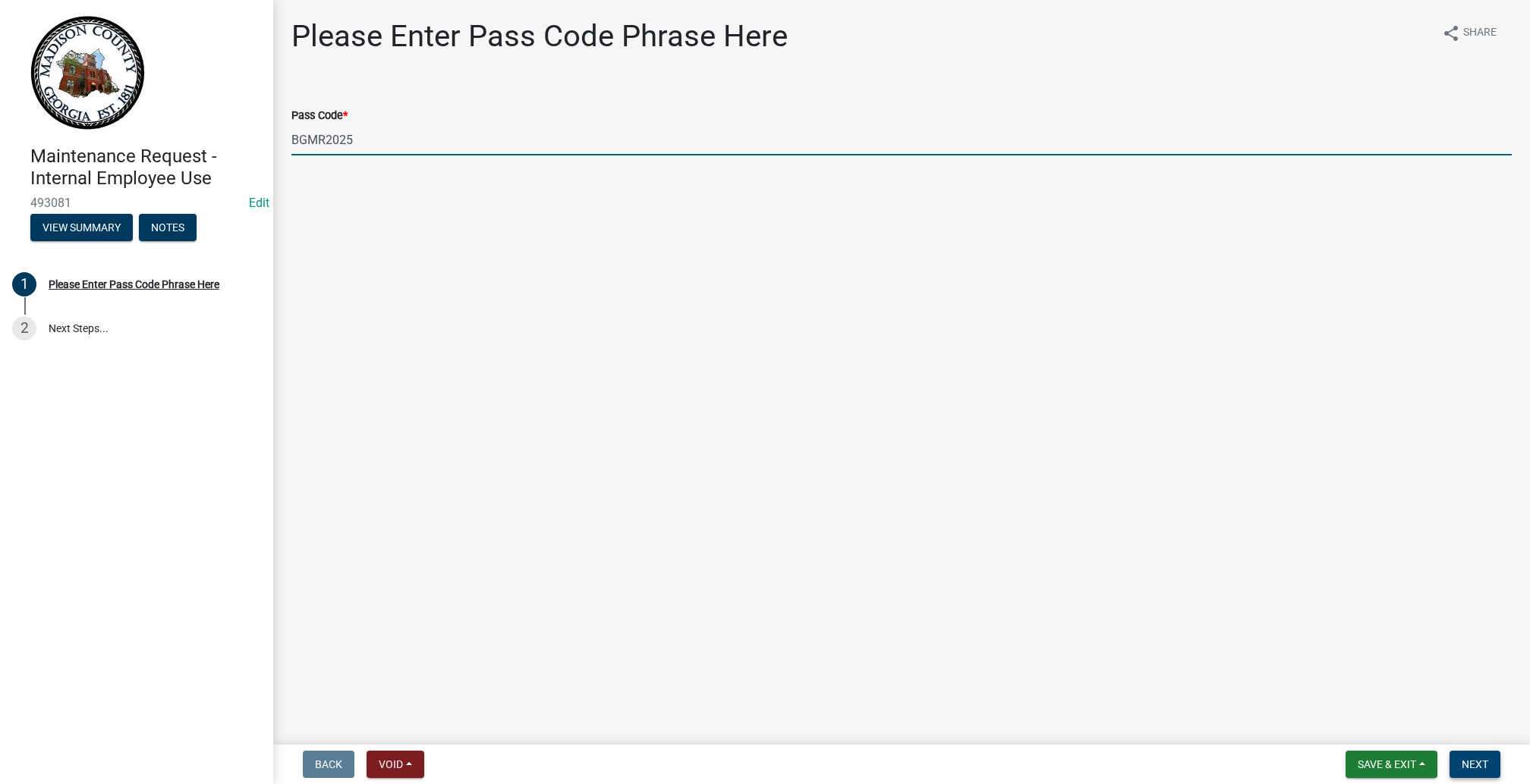
click at [1450, 750] on button "Next" at bounding box center [1475, 764] width 51 height 27
